Goal: Information Seeking & Learning: Learn about a topic

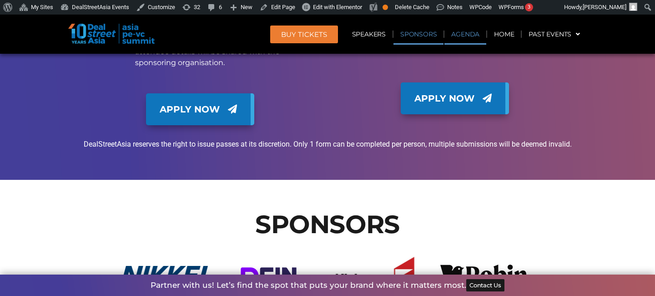
click at [465, 30] on link "Agenda" at bounding box center [465, 34] width 42 height 21
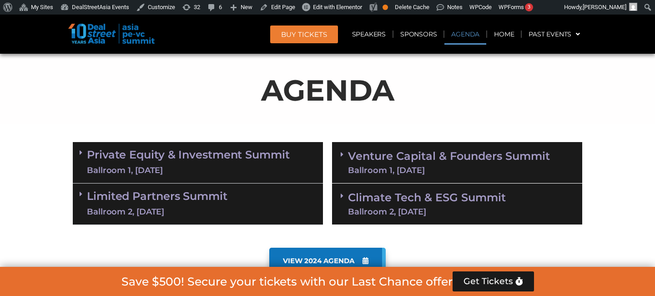
scroll to position [512, 0]
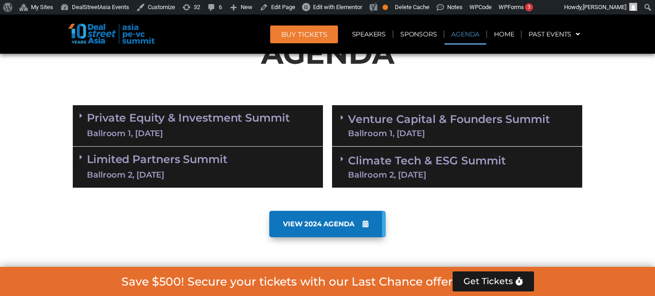
click at [246, 132] on div "Ballroom 1, [DATE]" at bounding box center [188, 133] width 203 height 11
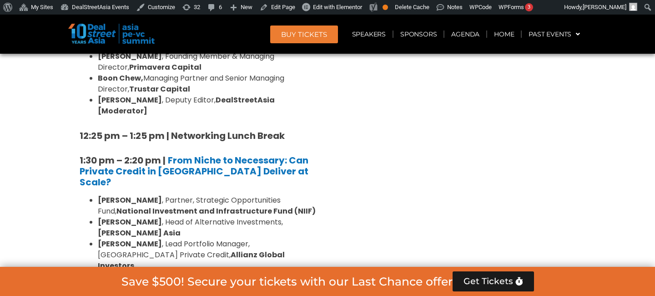
scroll to position [1175, 0]
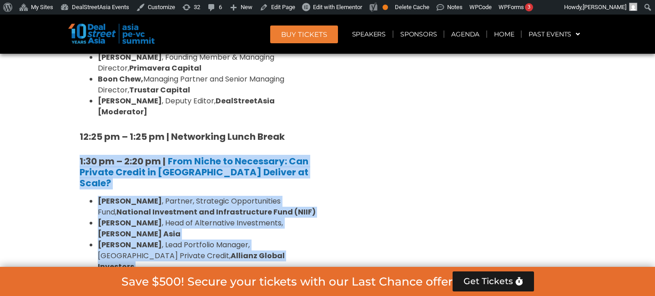
drag, startPoint x: 79, startPoint y: 93, endPoint x: 182, endPoint y: 230, distance: 171.4
click at [182, 230] on div "8:00 am – 9:00 am | Registration & Networking Coffee 9:00 am – 9:15 am | Welcom…" at bounding box center [198, 217] width 250 height 1468
copy div "1:30 pm – 2:20 pm | From Niche to Necessary: Can Private Credit in [GEOGRAPHIC_…"
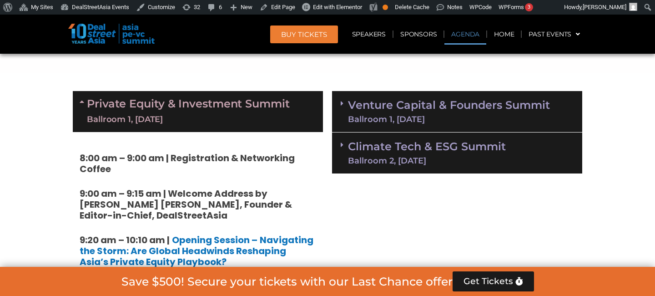
scroll to position [506, 0]
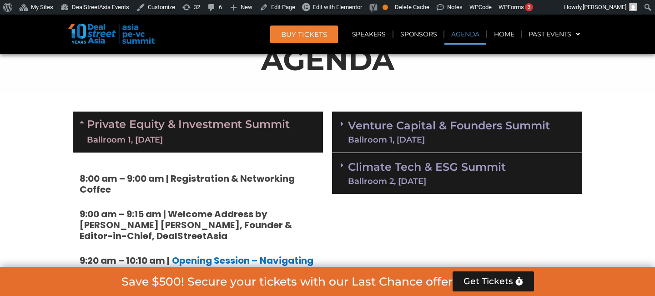
click at [297, 136] on div "Private Equity & Investment Summit Ballroom 1, [DATE]" at bounding box center [198, 131] width 250 height 41
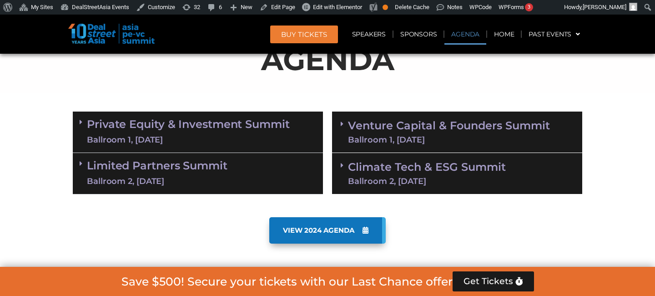
click at [244, 127] on link "Private Equity & Investment Summit Ballroom 1, [DATE]" at bounding box center [188, 131] width 203 height 27
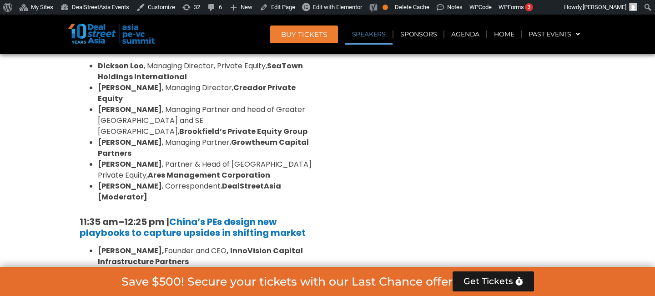
scroll to position [1198, 0]
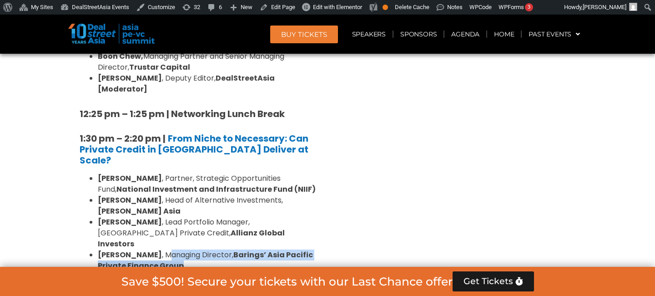
drag, startPoint x: 157, startPoint y: 155, endPoint x: 238, endPoint y: 169, distance: 82.1
click at [238, 249] on li "[PERSON_NAME] , Managing Director, Barings’ Asia Pacific Private Finance Group" at bounding box center [207, 260] width 218 height 22
click at [272, 249] on li "[PERSON_NAME] , Managing Director, Barings’ Asia Pacific Private Finance Group" at bounding box center [207, 260] width 218 height 22
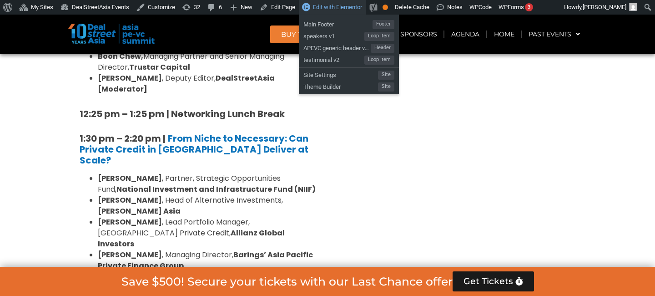
click at [330, 8] on span "Edit with Elementor" at bounding box center [337, 7] width 49 height 7
